Goal: Information Seeking & Learning: Learn about a topic

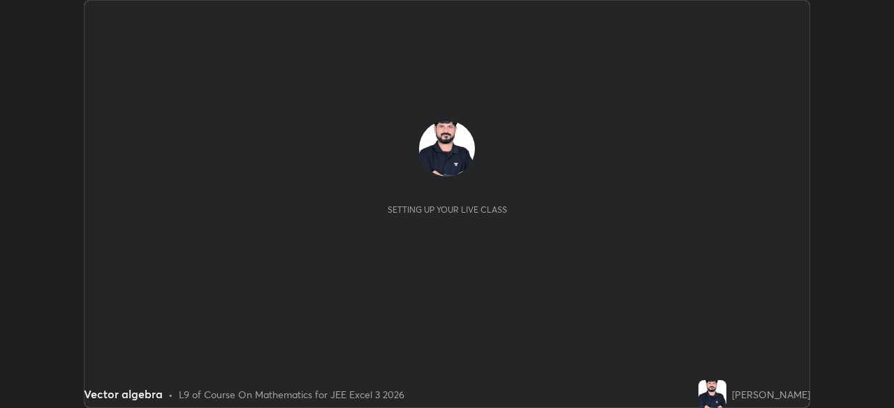
scroll to position [408, 893]
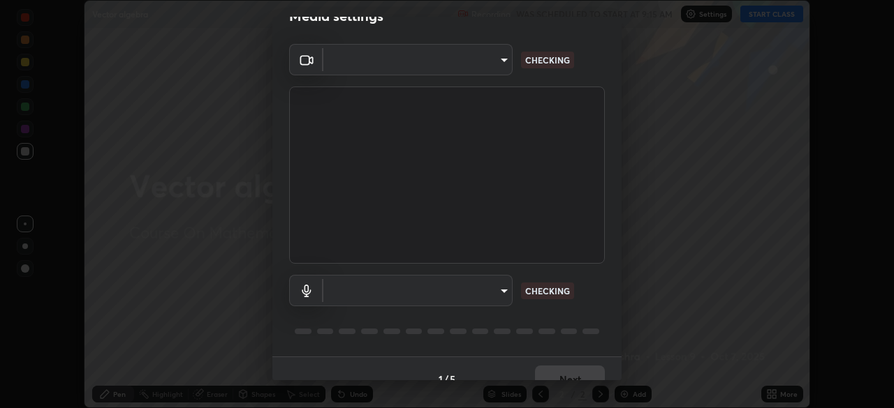
type input "fe2eda5321be6bfb45085b01def2d177fc83f1374430a0b32a6c530ce3caa1ed"
type input "communications"
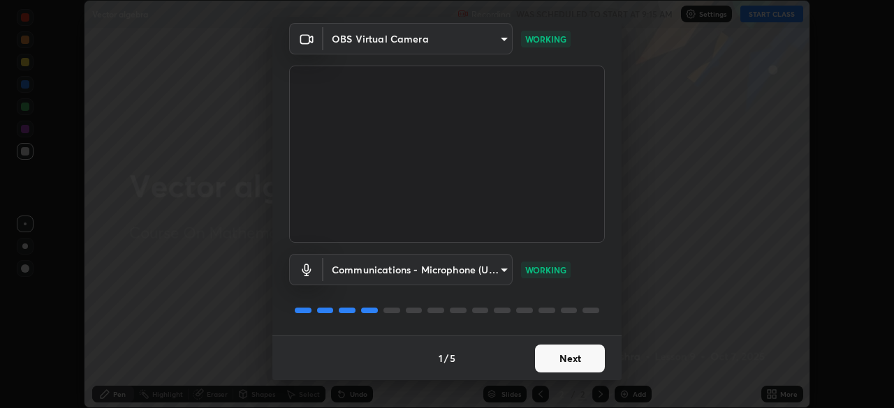
click at [577, 357] on button "Next" at bounding box center [570, 359] width 70 height 28
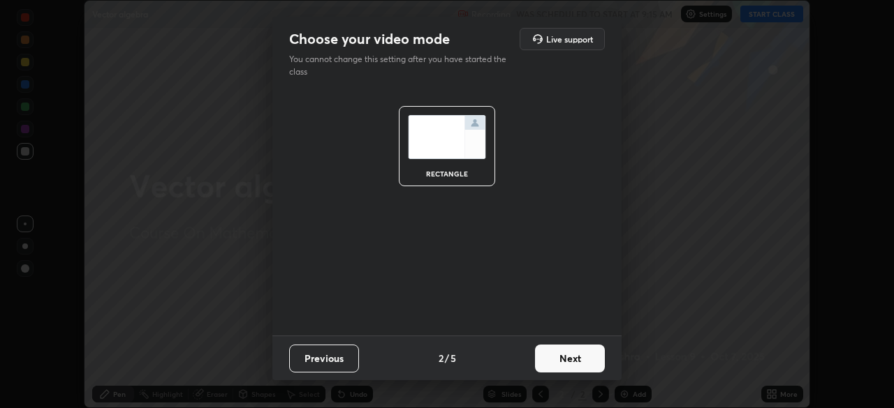
click at [577, 357] on button "Next" at bounding box center [570, 359] width 70 height 28
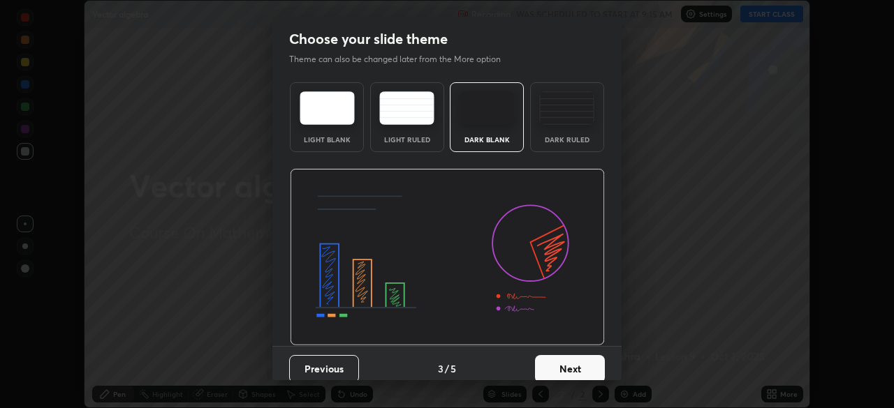
click at [577, 364] on button "Next" at bounding box center [570, 369] width 70 height 28
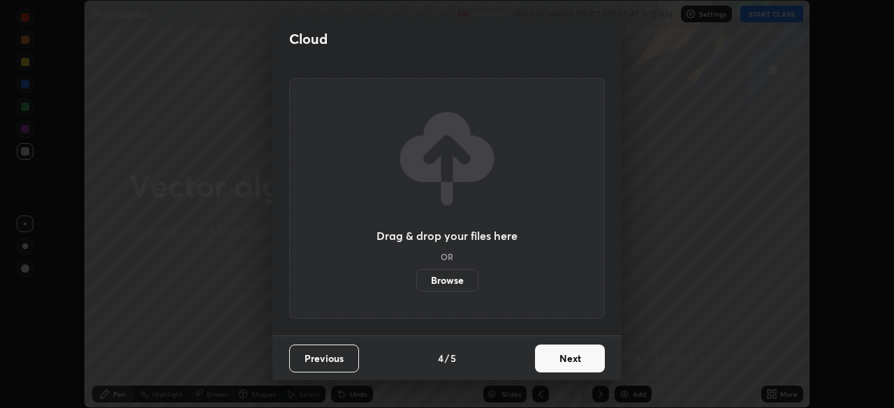
click at [579, 357] on button "Next" at bounding box center [570, 359] width 70 height 28
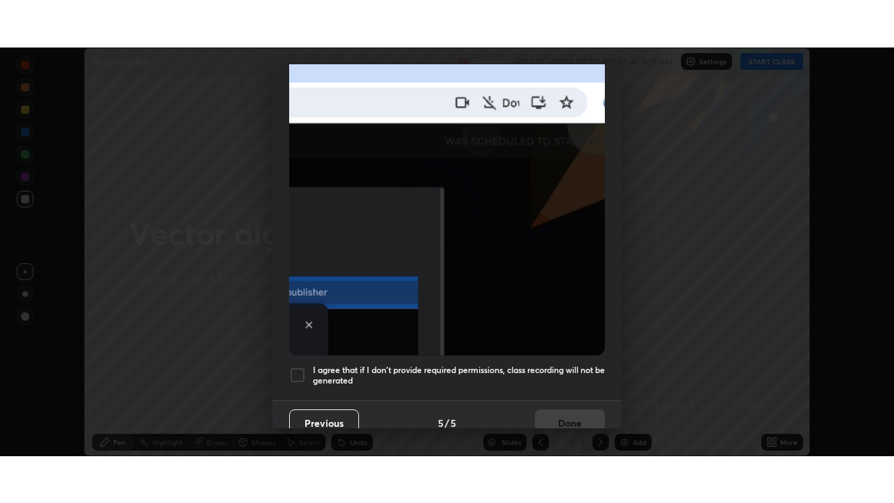
scroll to position [334, 0]
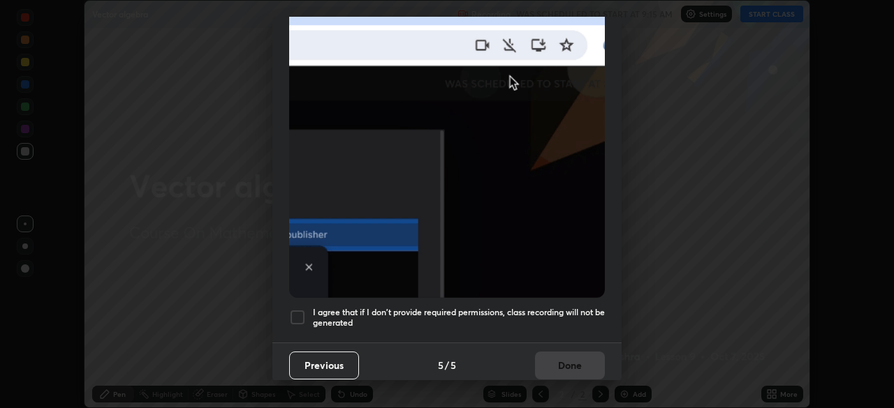
click at [299, 311] on div at bounding box center [297, 317] width 17 height 17
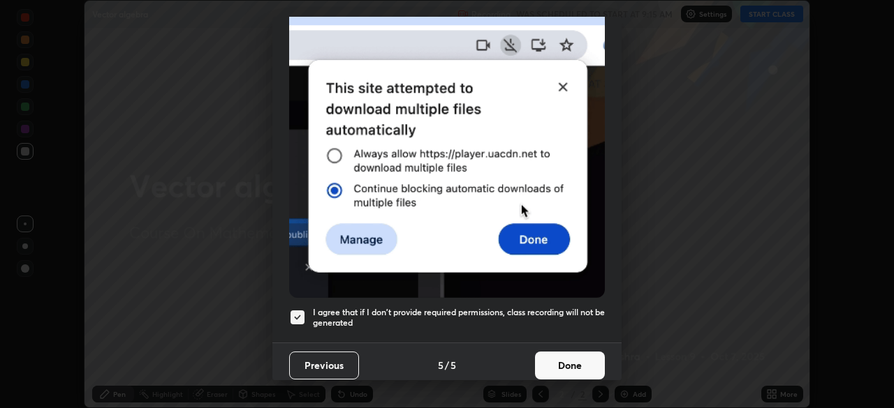
click at [580, 354] on button "Done" at bounding box center [570, 366] width 70 height 28
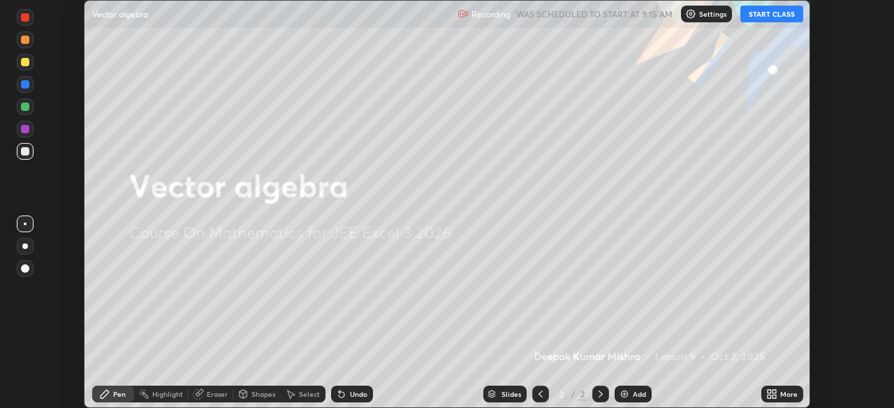
click at [768, 14] on button "START CLASS" at bounding box center [771, 14] width 63 height 17
click at [787, 392] on div "More" at bounding box center [788, 394] width 17 height 7
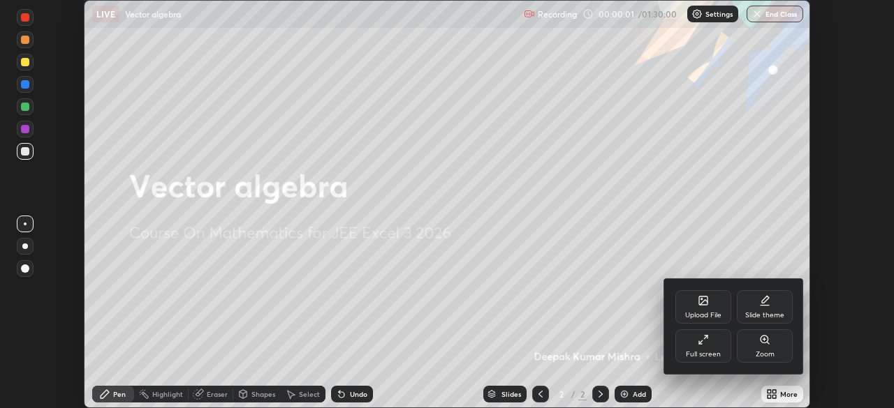
click at [709, 349] on div "Full screen" at bounding box center [703, 347] width 56 height 34
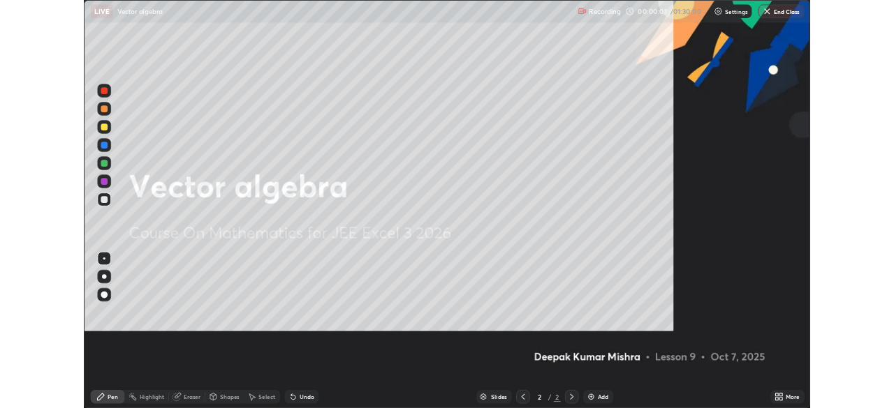
scroll to position [503, 894]
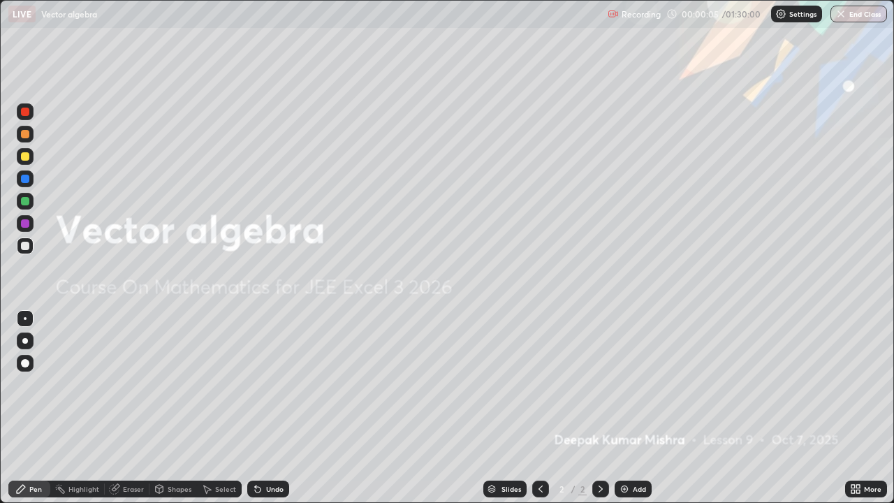
click at [630, 408] on div "Add" at bounding box center [632, 488] width 37 height 17
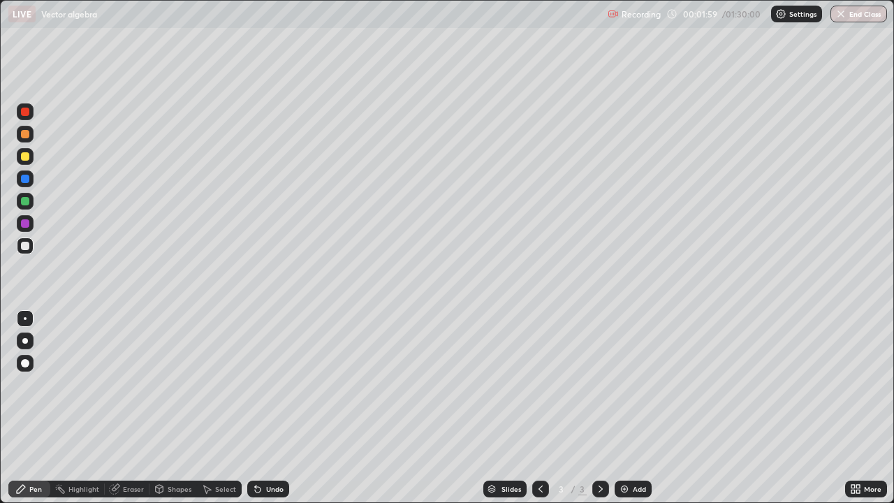
click at [23, 159] on div at bounding box center [25, 156] width 8 height 8
click at [137, 408] on div "Eraser" at bounding box center [133, 488] width 21 height 7
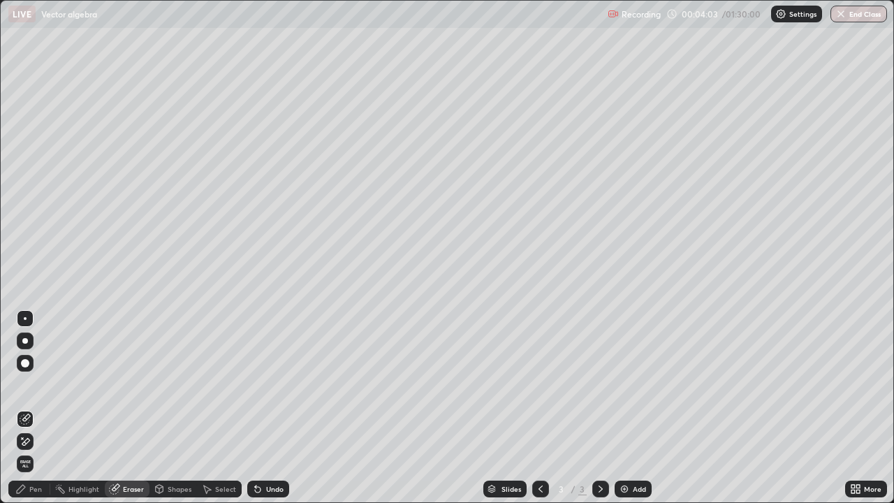
click at [41, 408] on div "Pen" at bounding box center [35, 488] width 13 height 7
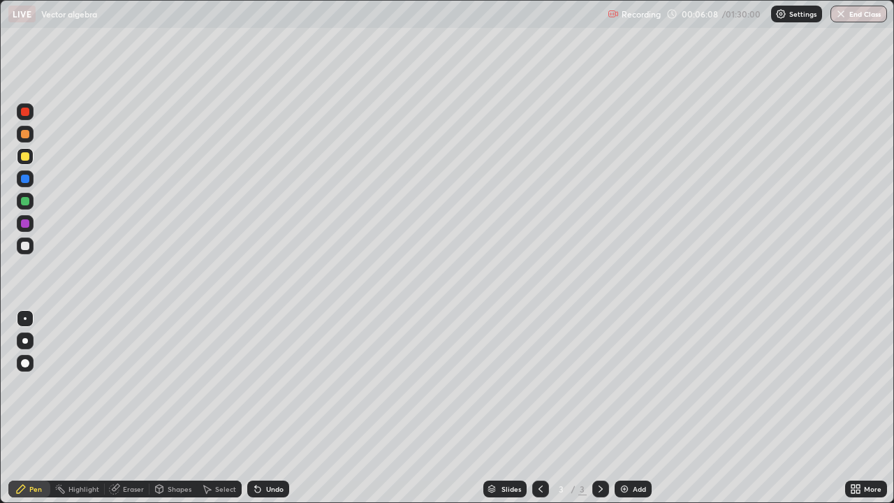
click at [25, 242] on div at bounding box center [25, 246] width 8 height 8
click at [628, 408] on div "Add" at bounding box center [632, 488] width 37 height 17
click at [25, 156] on div at bounding box center [25, 156] width 8 height 8
click at [23, 245] on div at bounding box center [25, 246] width 8 height 8
click at [27, 158] on div at bounding box center [25, 156] width 8 height 8
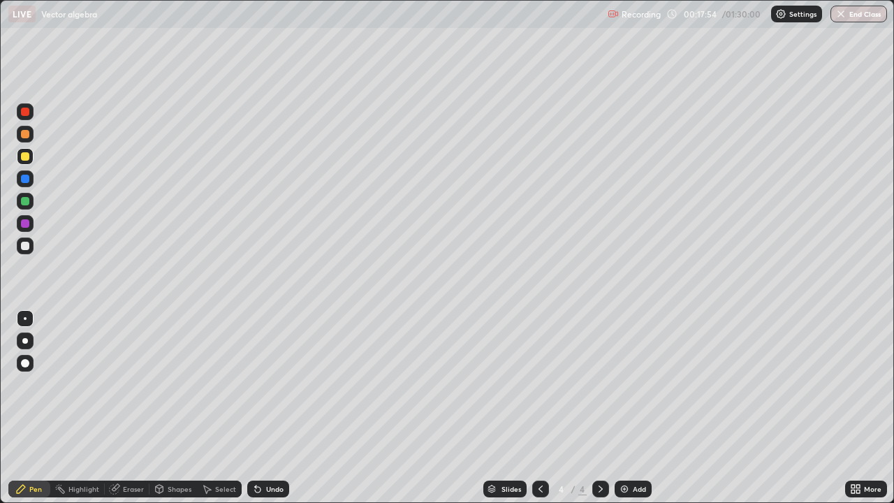
click at [131, 408] on div "Eraser" at bounding box center [133, 488] width 21 height 7
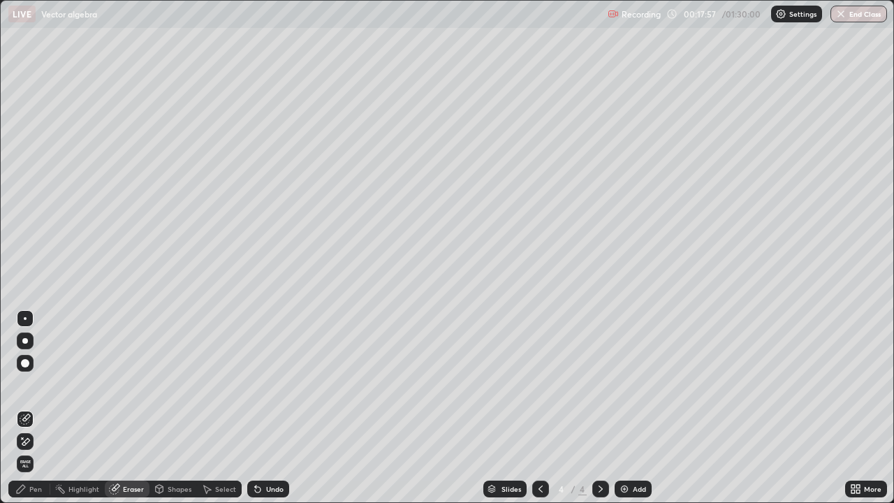
click at [37, 408] on div "Pen" at bounding box center [35, 488] width 13 height 7
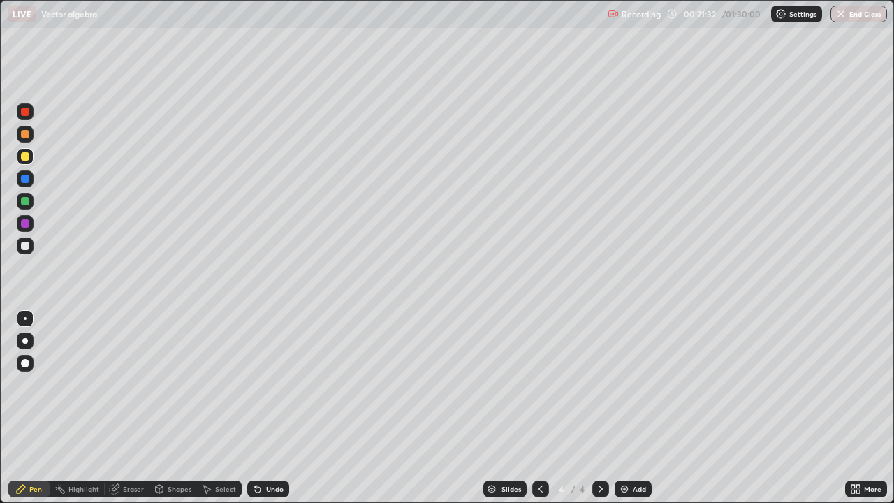
click at [625, 408] on img at bounding box center [624, 488] width 11 height 11
click at [128, 408] on div "Eraser" at bounding box center [133, 488] width 21 height 7
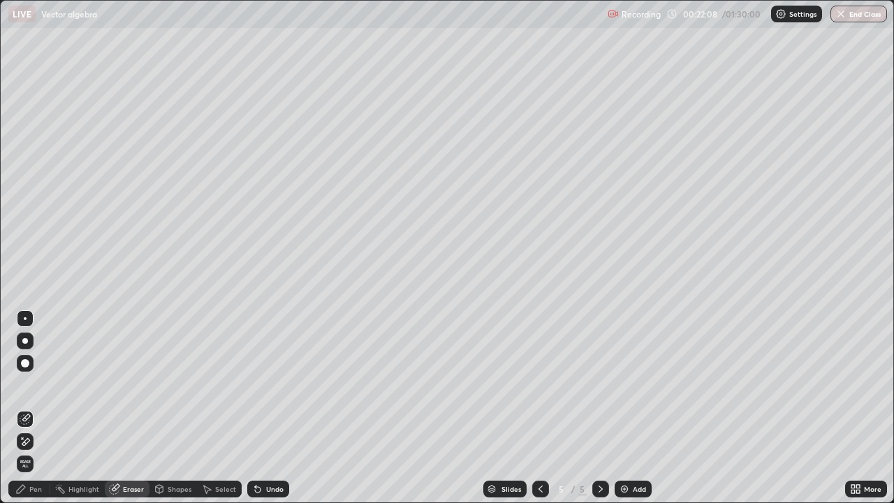
click at [43, 408] on div "Pen" at bounding box center [29, 488] width 42 height 17
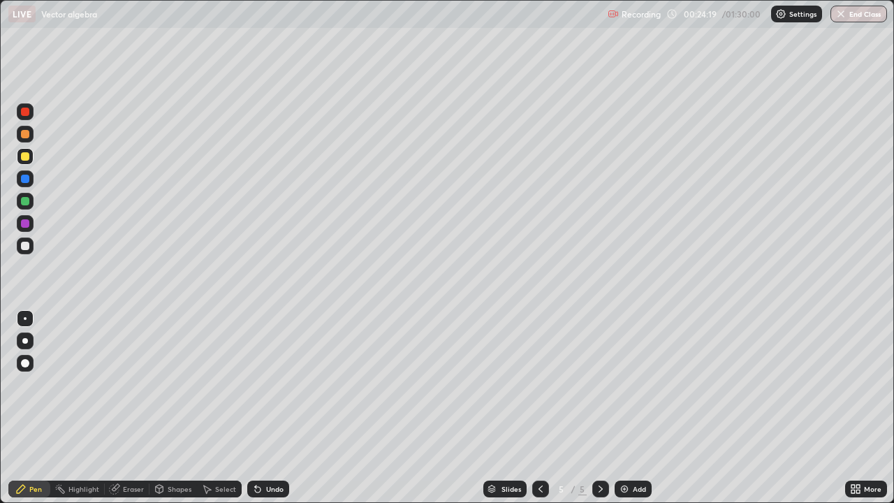
click at [134, 408] on div "Eraser" at bounding box center [133, 488] width 21 height 7
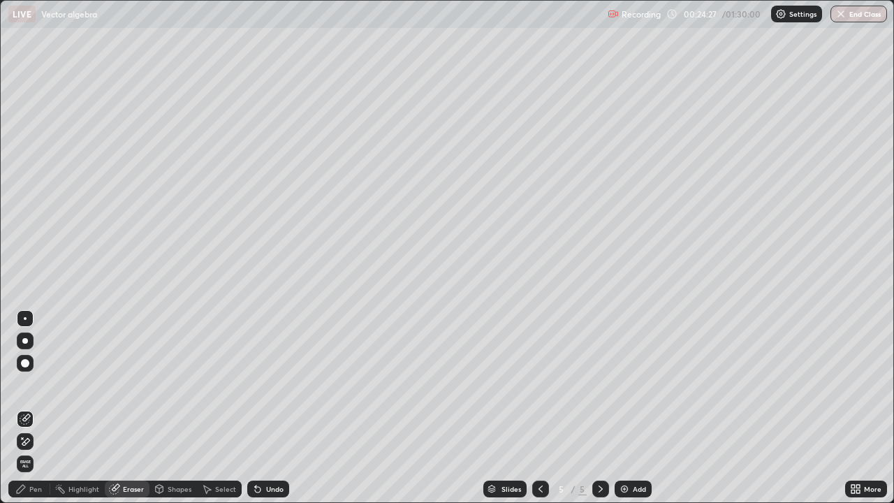
click at [36, 408] on div "Pen" at bounding box center [35, 488] width 13 height 7
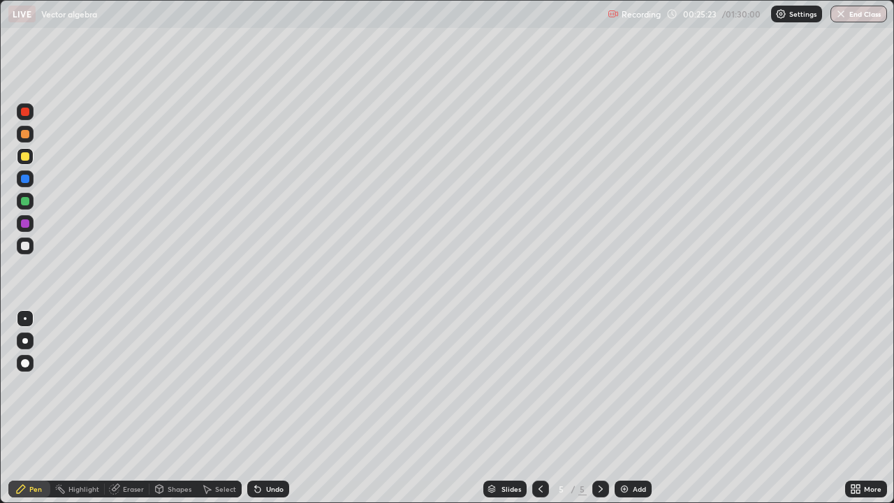
click at [133, 408] on div "Eraser" at bounding box center [133, 488] width 21 height 7
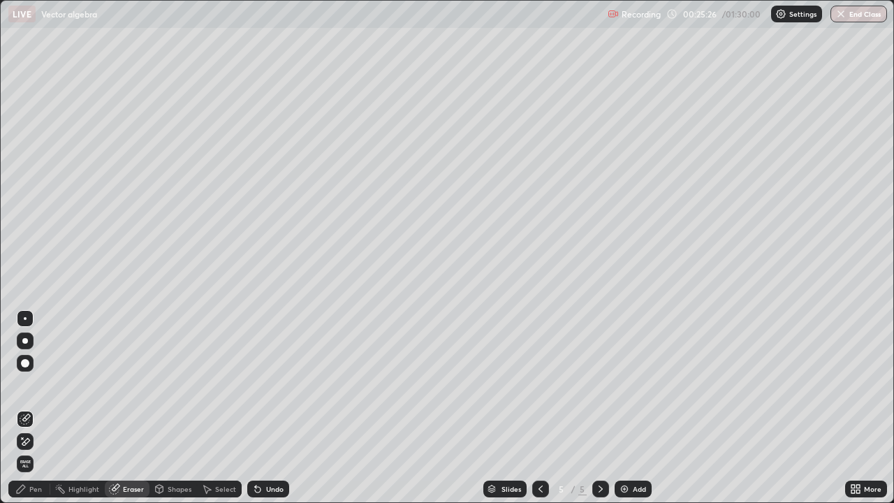
click at [31, 408] on div "Pen" at bounding box center [29, 488] width 42 height 17
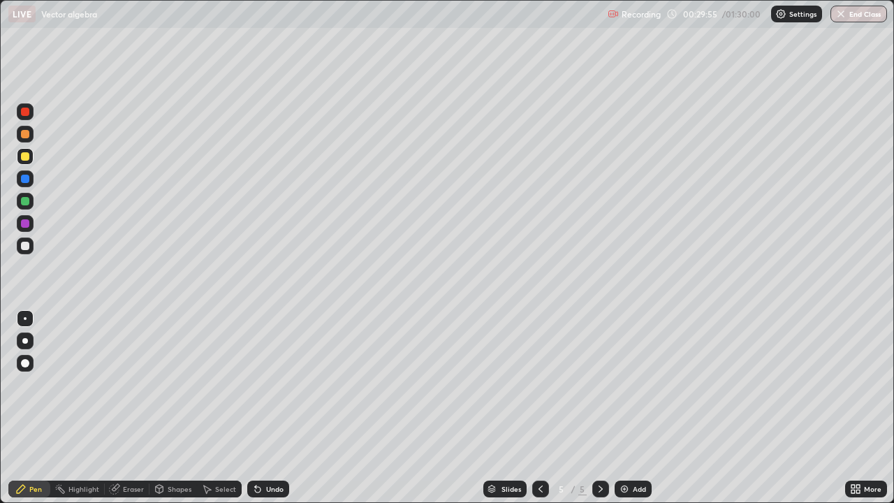
click at [24, 244] on div at bounding box center [25, 246] width 8 height 8
click at [134, 408] on div "Eraser" at bounding box center [133, 488] width 21 height 7
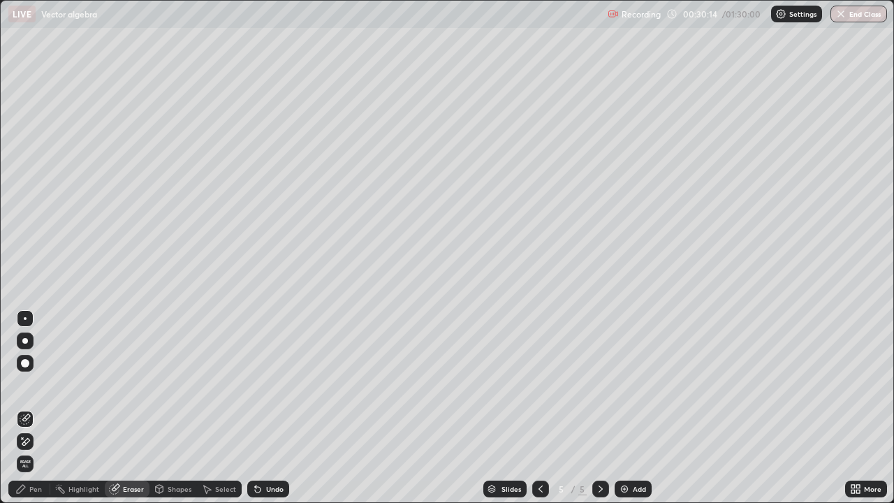
click at [43, 408] on div "Pen" at bounding box center [29, 488] width 42 height 17
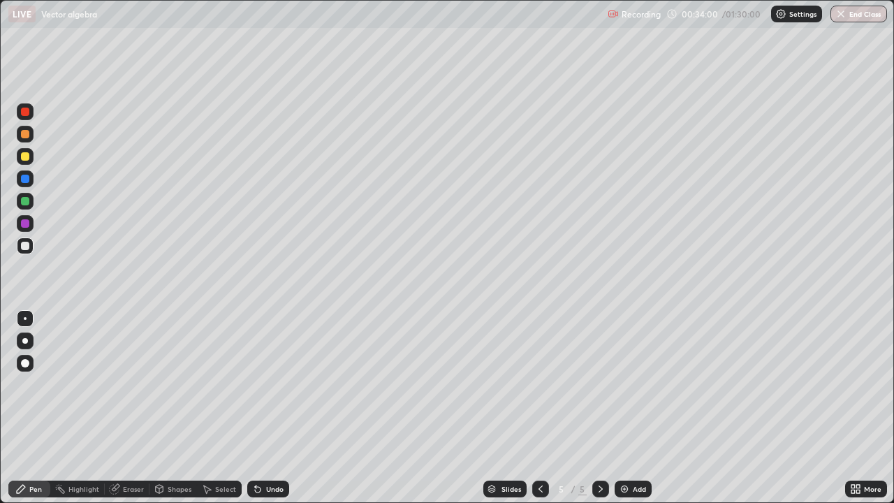
click at [630, 408] on div "Add" at bounding box center [632, 488] width 37 height 17
click at [24, 156] on div at bounding box center [25, 156] width 8 height 8
click at [22, 244] on div at bounding box center [25, 246] width 8 height 8
click at [25, 157] on div at bounding box center [25, 156] width 8 height 8
click at [629, 408] on div "Add" at bounding box center [632, 488] width 37 height 17
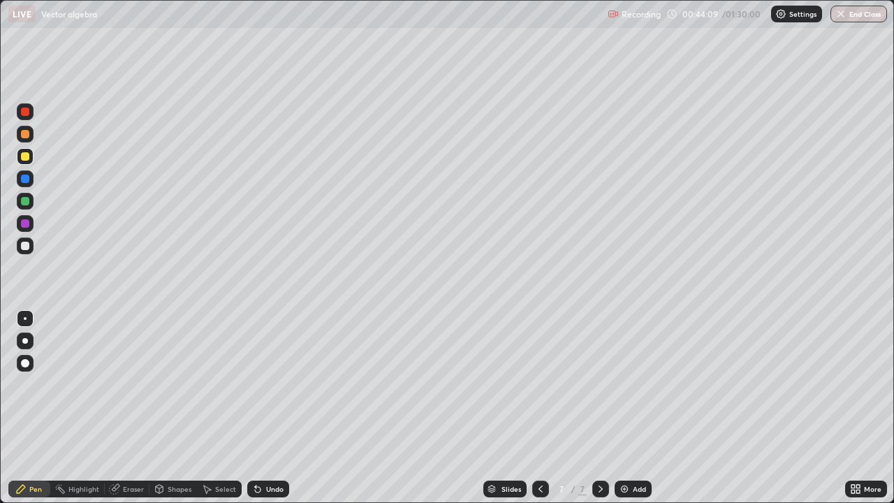
click at [24, 247] on div at bounding box center [25, 246] width 8 height 8
click at [634, 408] on div "Add" at bounding box center [638, 488] width 13 height 7
click at [27, 159] on div at bounding box center [25, 156] width 8 height 8
click at [22, 245] on div at bounding box center [25, 246] width 8 height 8
click at [140, 408] on div "Eraser" at bounding box center [133, 488] width 21 height 7
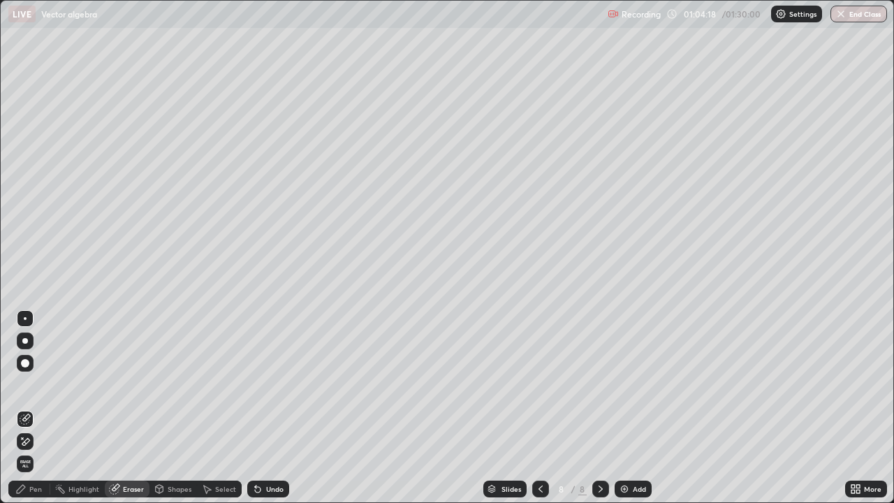
click at [38, 408] on div "Pen" at bounding box center [29, 488] width 42 height 17
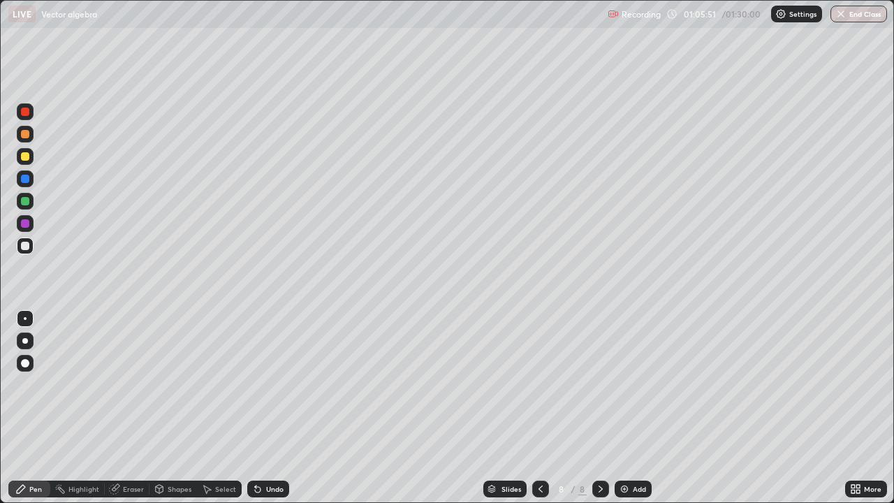
click at [632, 408] on div "Add" at bounding box center [638, 488] width 13 height 7
click at [22, 156] on div at bounding box center [25, 156] width 8 height 8
click at [22, 246] on div at bounding box center [25, 246] width 8 height 8
click at [24, 155] on div at bounding box center [25, 156] width 8 height 8
click at [138, 408] on div "Eraser" at bounding box center [133, 488] width 21 height 7
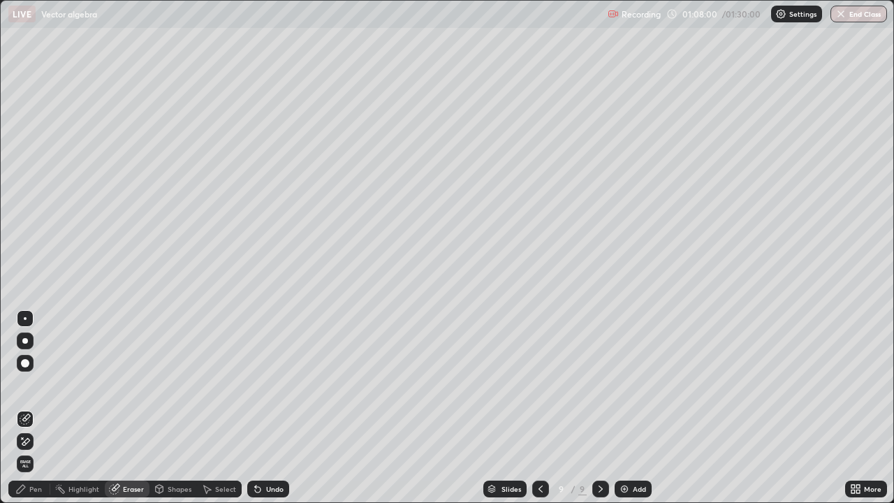
click at [43, 408] on div "Pen" at bounding box center [29, 488] width 42 height 17
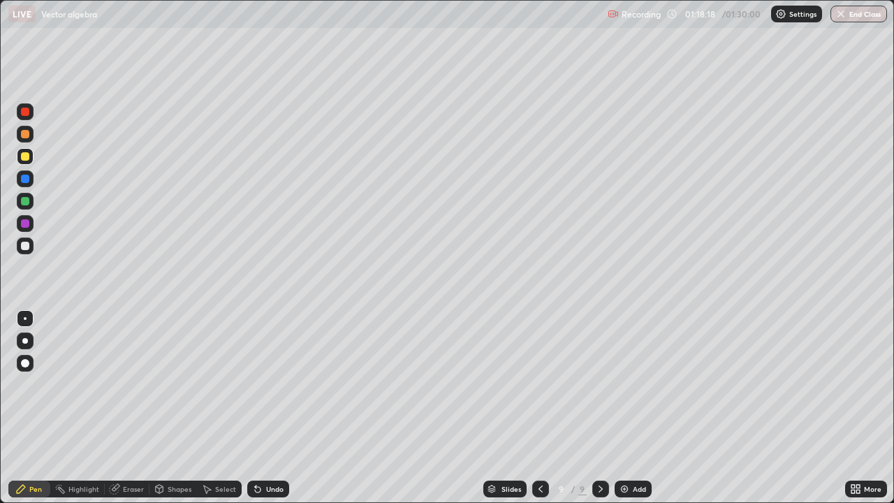
click at [623, 408] on img at bounding box center [624, 488] width 11 height 11
click at [88, 408] on div "Highlight" at bounding box center [83, 488] width 31 height 7
click at [132, 408] on div "Eraser" at bounding box center [133, 488] width 21 height 7
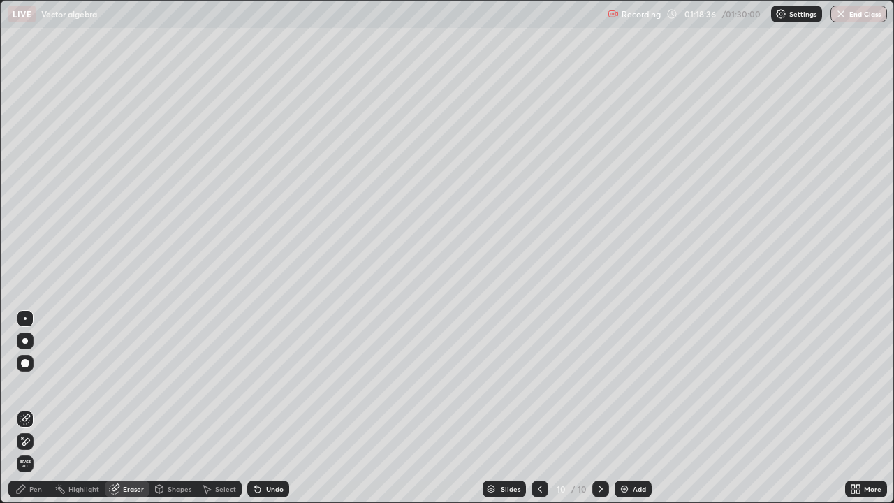
click at [38, 408] on div "Pen" at bounding box center [35, 488] width 13 height 7
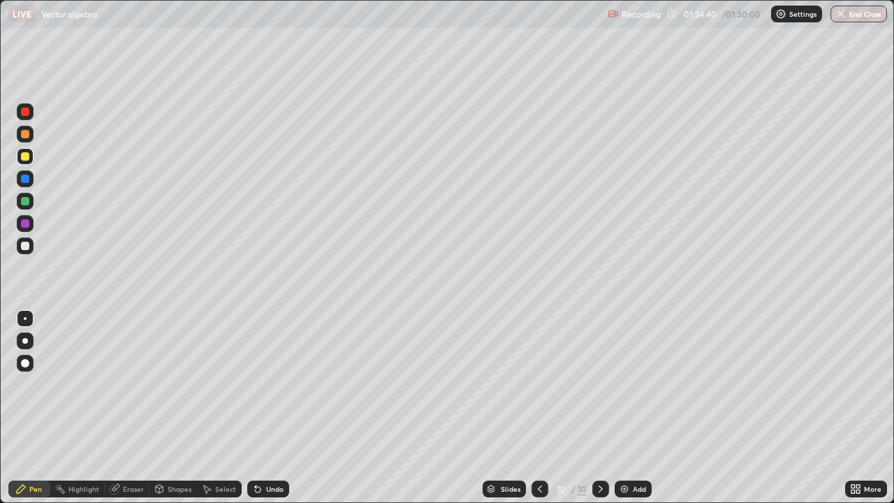
click at [864, 12] on button "End Class" at bounding box center [858, 14] width 57 height 17
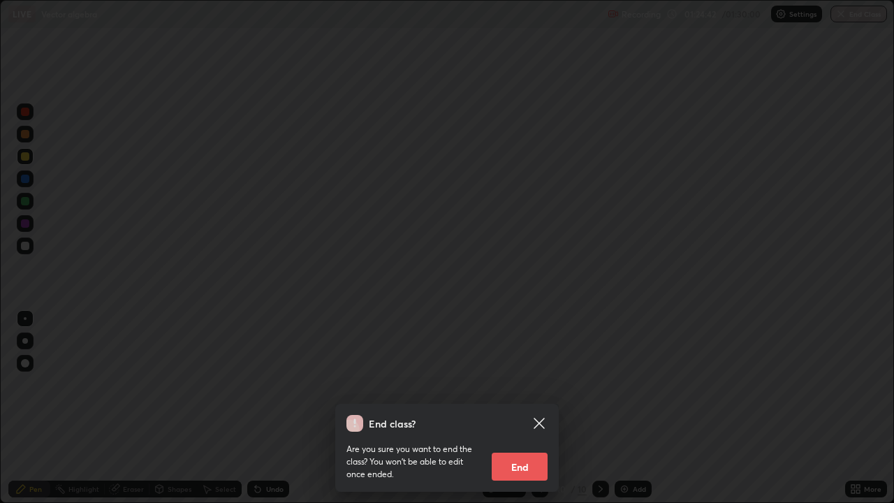
click at [528, 408] on button "End" at bounding box center [519, 466] width 56 height 28
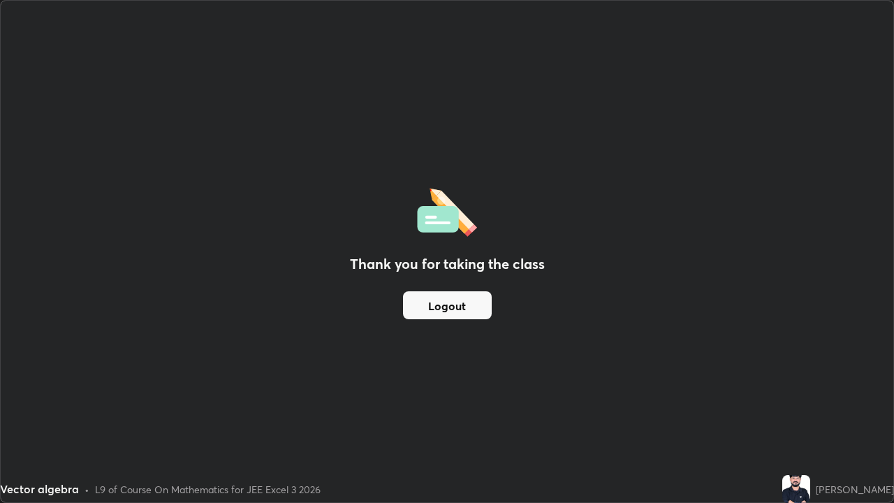
click at [502, 278] on div "Thank you for taking the class Logout" at bounding box center [447, 251] width 892 height 501
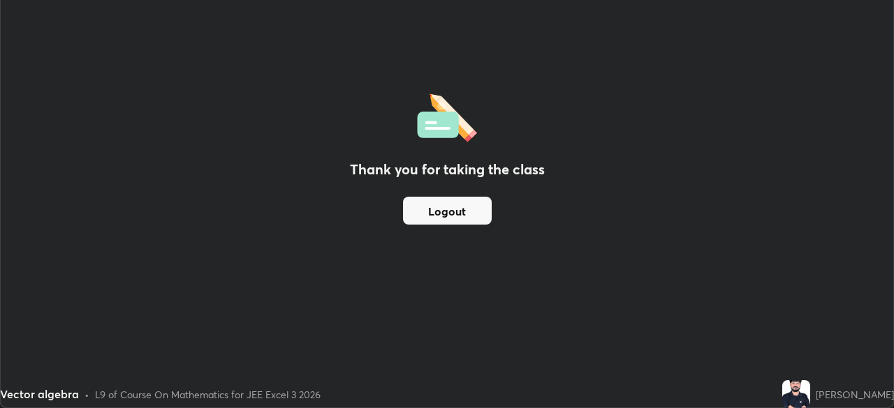
scroll to position [69402, 68916]
